Goal: Task Accomplishment & Management: Manage account settings

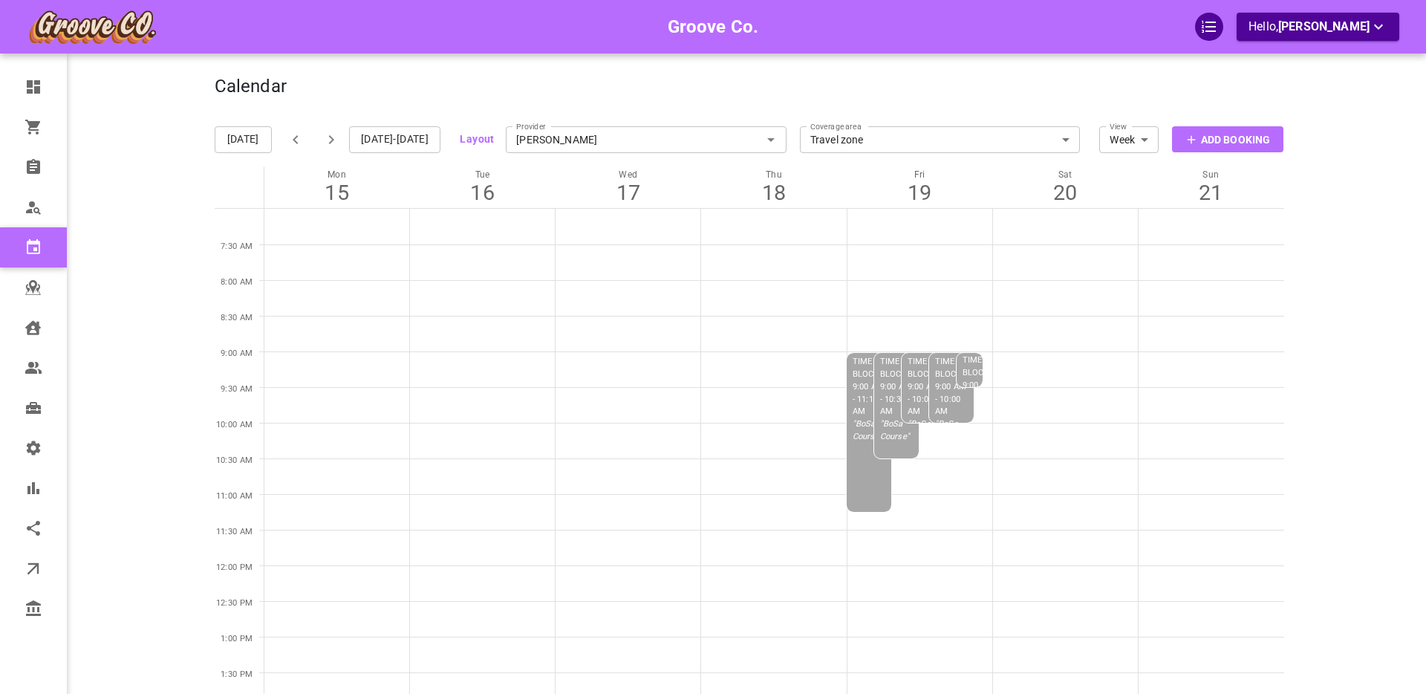
scroll to position [22, 0]
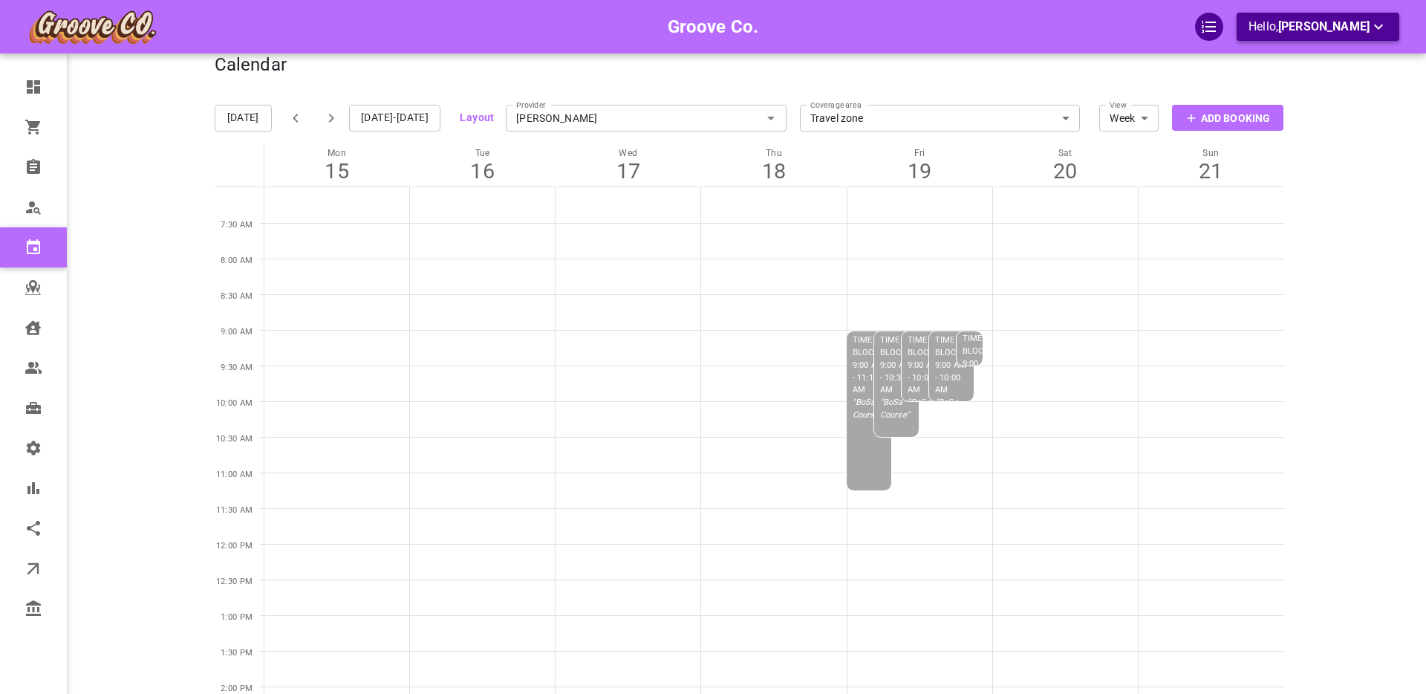
drag, startPoint x: 1313, startPoint y: 60, endPoint x: 1313, endPoint y: 31, distance: 29.0
click at [1313, 53] on div "Groove Co. Hello, [PERSON_NAME] Dashboard Orders Bookings Who is available Cale…" at bounding box center [749, 641] width 1301 height 1280
click at [1313, 31] on span "[PERSON_NAME]" at bounding box center [1323, 26] width 91 height 14
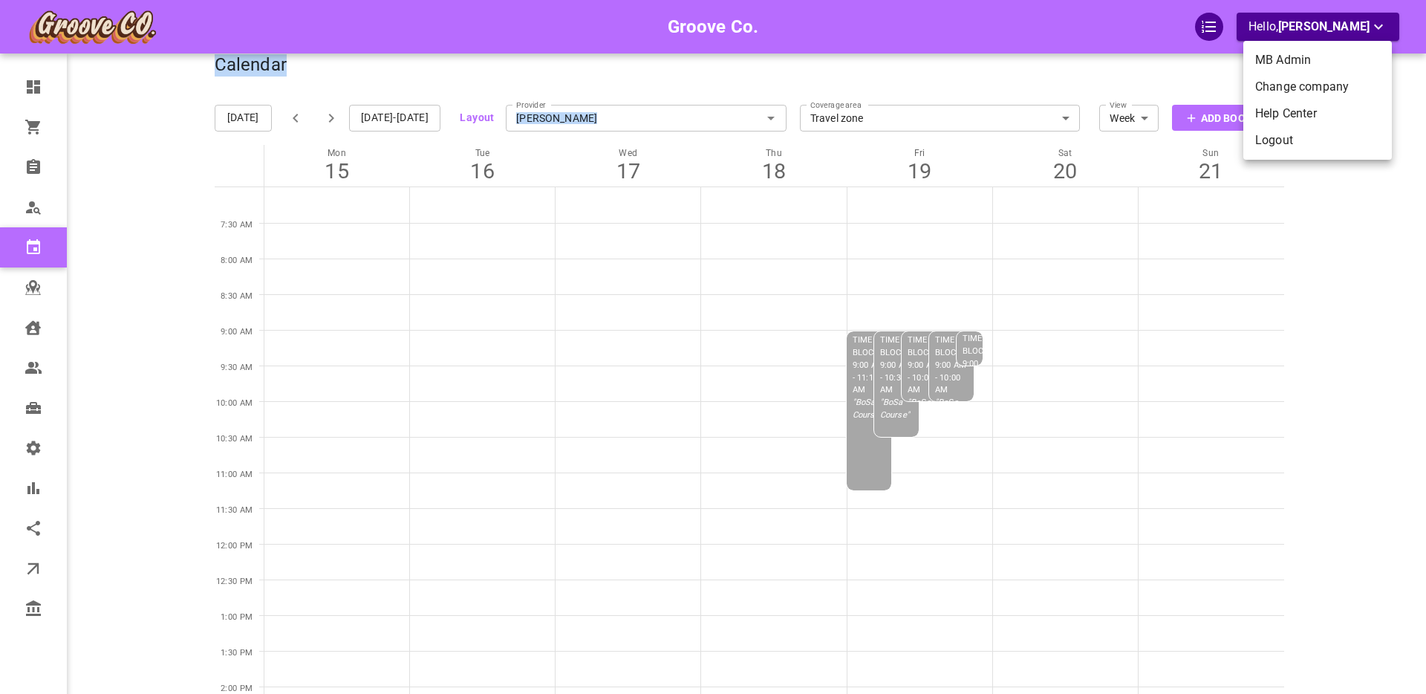
click at [1272, 137] on li "Logout" at bounding box center [1317, 140] width 149 height 27
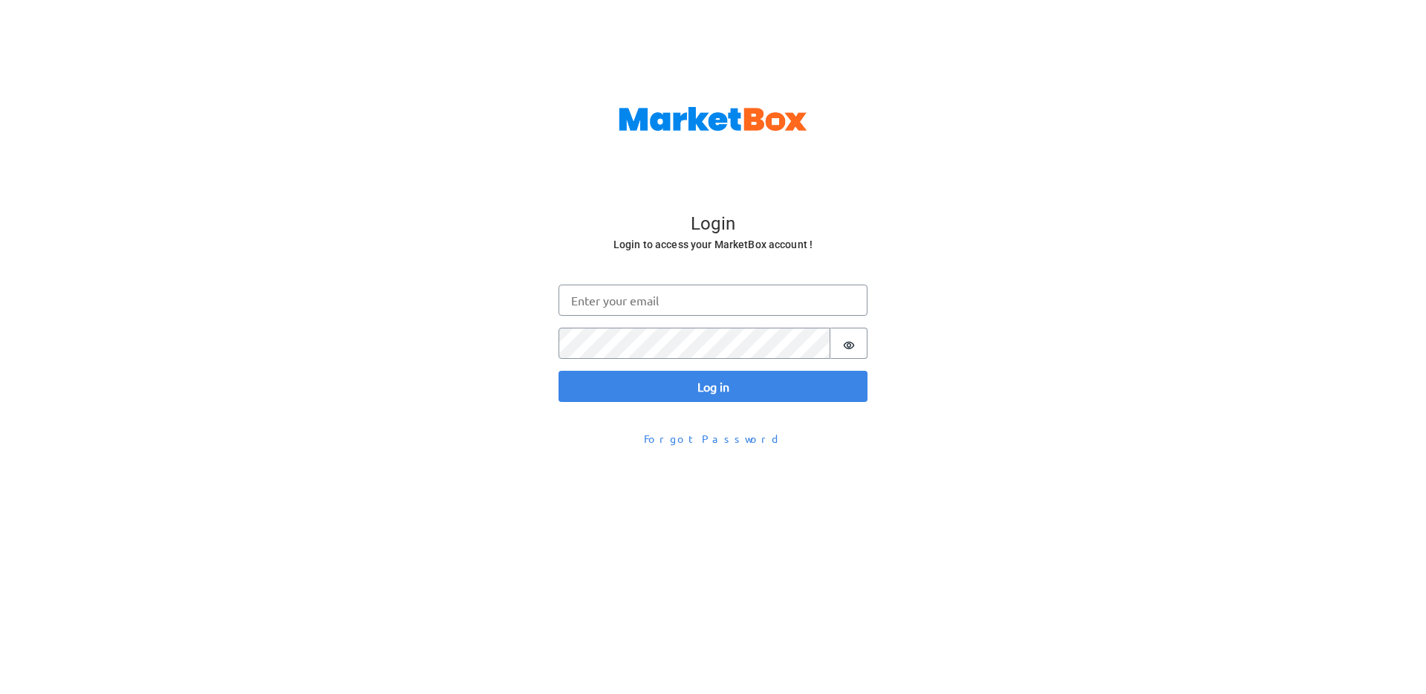
scroll to position [22, 0]
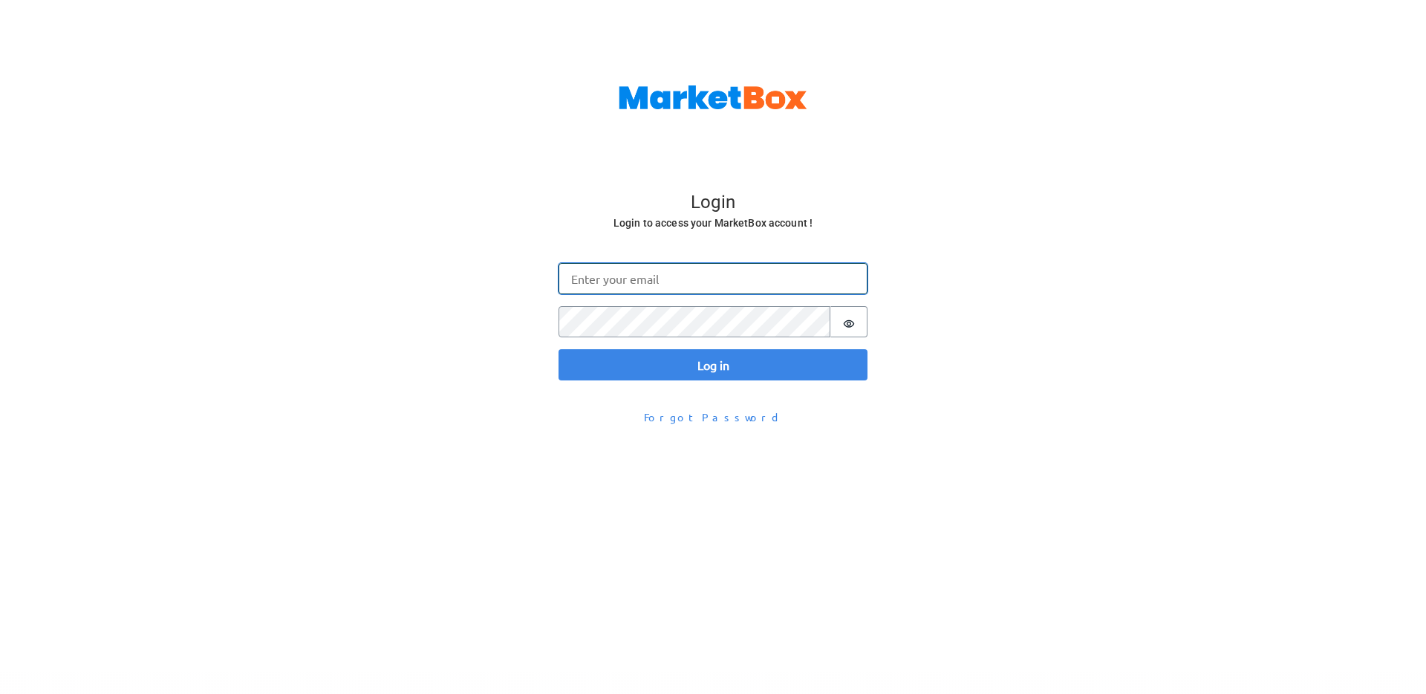
click at [611, 279] on input "Email" at bounding box center [713, 278] width 309 height 31
type input "[PERSON_NAME][EMAIL_ADDRESS][DOMAIN_NAME]"
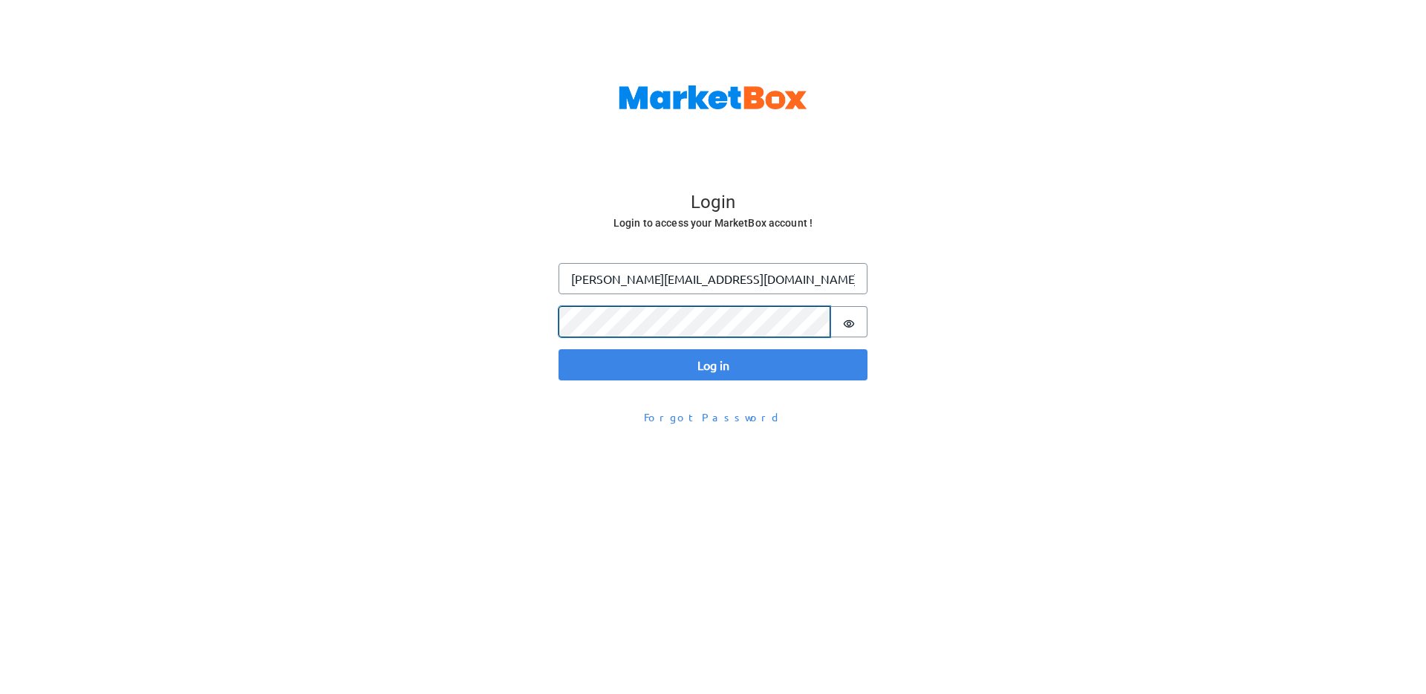
click at [559, 349] on button "Log in" at bounding box center [713, 364] width 309 height 31
